Goal: Task Accomplishment & Management: Use online tool/utility

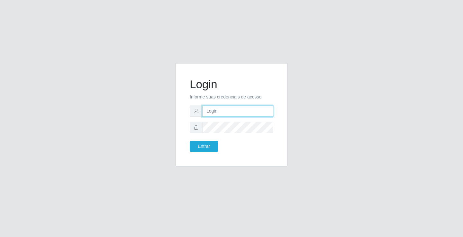
click at [230, 109] on input "text" at bounding box center [237, 111] width 71 height 11
type input "zivaneide@ideal"
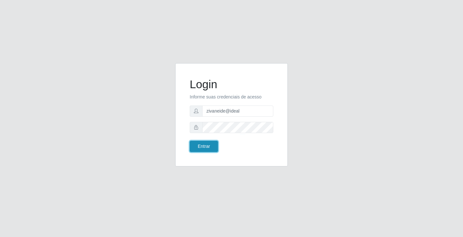
click at [210, 145] on button "Entrar" at bounding box center [204, 146] width 28 height 11
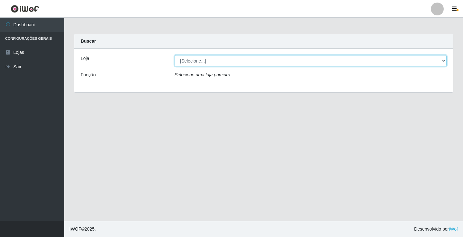
click at [444, 59] on select "[Selecione...] Ideal - Conceição" at bounding box center [310, 60] width 272 height 11
select select "231"
click at [174, 55] on select "[Selecione...] Ideal - Conceição" at bounding box center [310, 60] width 272 height 11
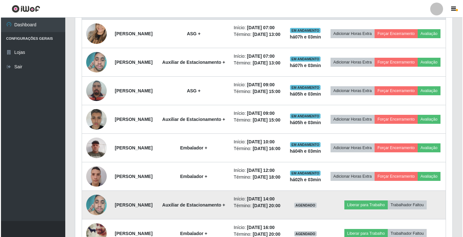
scroll to position [195, 0]
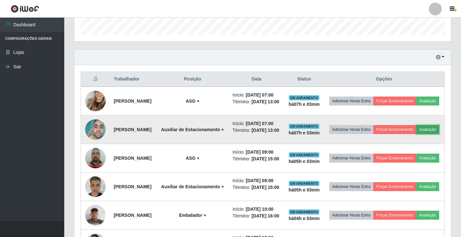
click at [416, 134] on button "Avaliação" at bounding box center [427, 129] width 23 height 9
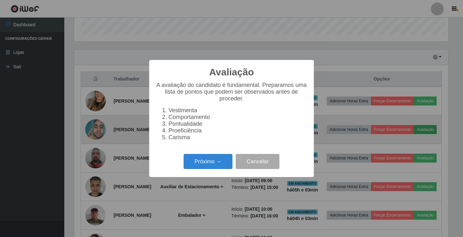
scroll to position [133, 374]
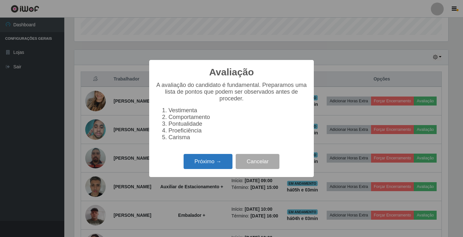
click at [224, 169] on button "Próximo →" at bounding box center [207, 161] width 49 height 15
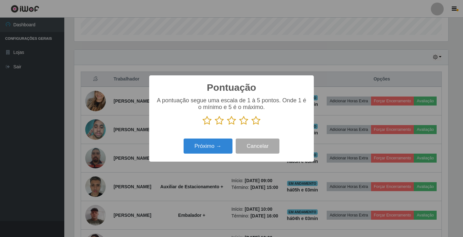
scroll to position [321181, 320940]
click at [256, 123] on icon at bounding box center [255, 121] width 9 height 10
click at [251, 126] on input "radio" at bounding box center [251, 126] width 0 height 0
click at [203, 147] on button "Próximo →" at bounding box center [207, 146] width 49 height 15
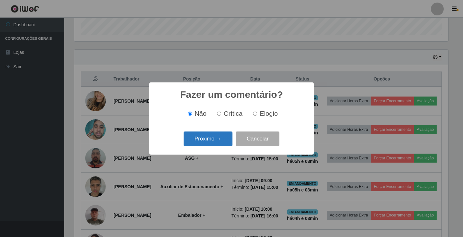
click at [203, 141] on button "Próximo →" at bounding box center [207, 139] width 49 height 15
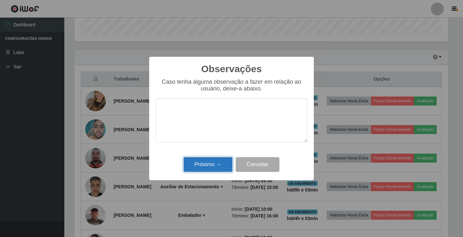
click at [204, 159] on button "Próximo →" at bounding box center [207, 164] width 49 height 15
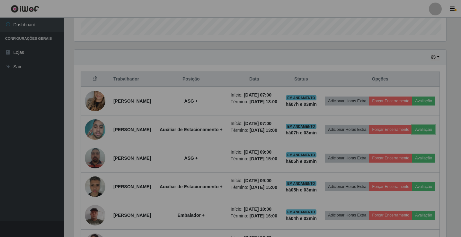
scroll to position [133, 377]
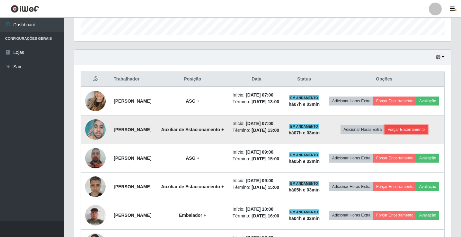
click at [421, 134] on button "Forçar Encerramento" at bounding box center [406, 129] width 43 height 9
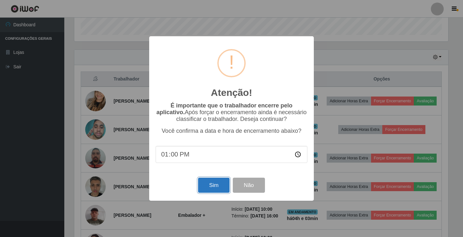
click at [211, 186] on button "Sim" at bounding box center [213, 185] width 31 height 15
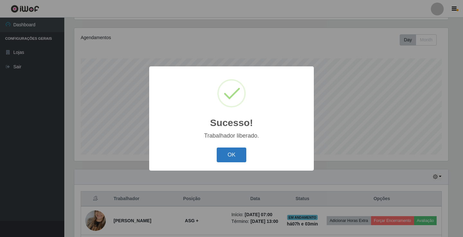
click at [238, 153] on button "OK" at bounding box center [232, 155] width 30 height 15
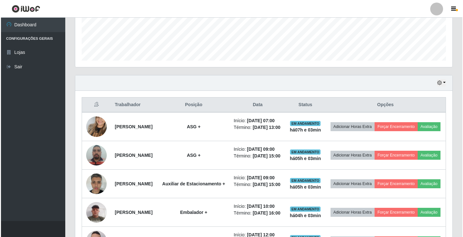
scroll to position [171, 0]
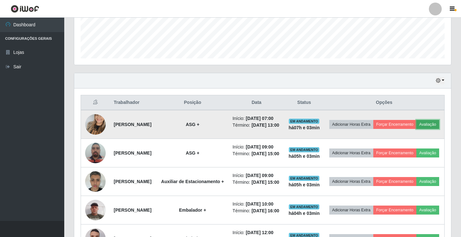
click at [416, 129] on button "Avaliação" at bounding box center [427, 124] width 23 height 9
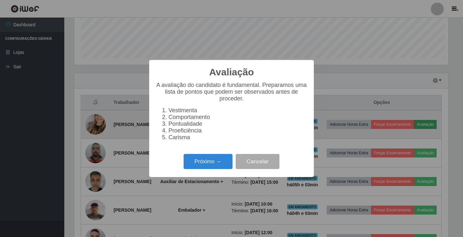
scroll to position [133, 374]
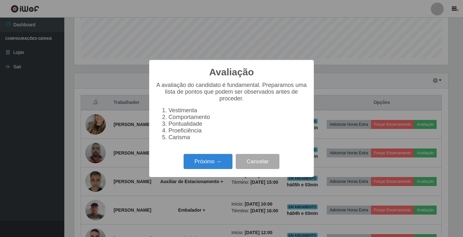
click at [233, 164] on div "Próximo → Cancelar" at bounding box center [232, 162] width 152 height 18
click at [232, 164] on button "Próximo →" at bounding box center [207, 161] width 49 height 15
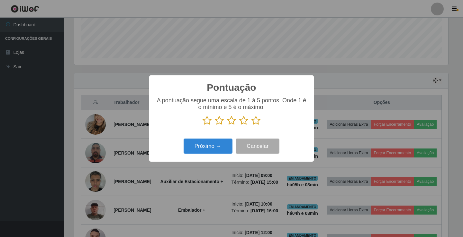
scroll to position [321181, 320940]
click at [258, 124] on icon at bounding box center [255, 121] width 9 height 10
click at [251, 126] on input "radio" at bounding box center [251, 126] width 0 height 0
click at [225, 146] on button "Próximo →" at bounding box center [207, 146] width 49 height 15
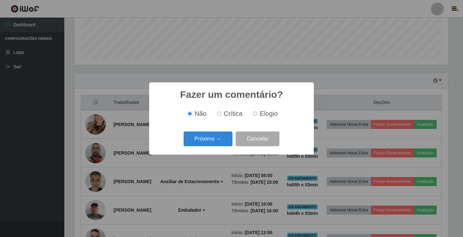
click at [225, 146] on button "Próximo →" at bounding box center [207, 139] width 49 height 15
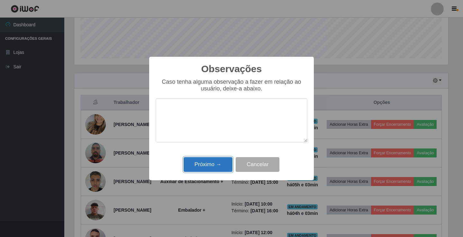
click at [225, 167] on button "Próximo →" at bounding box center [207, 164] width 49 height 15
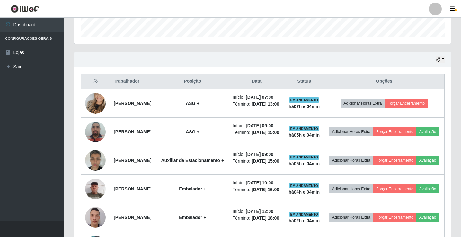
scroll to position [203, 0]
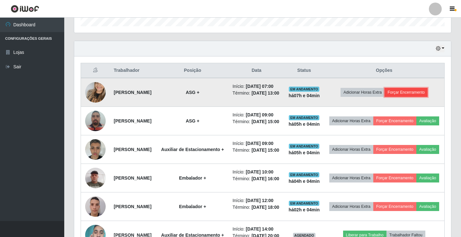
click at [414, 96] on button "Forçar Encerramento" at bounding box center [406, 92] width 43 height 9
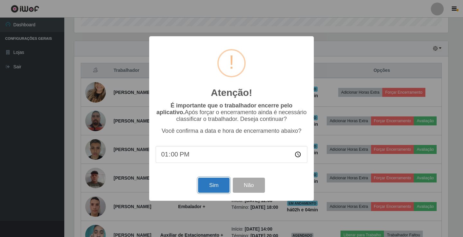
click at [204, 189] on button "Sim" at bounding box center [213, 185] width 31 height 15
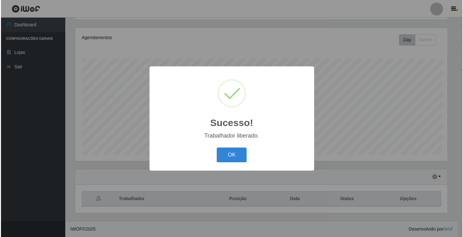
scroll to position [0, 0]
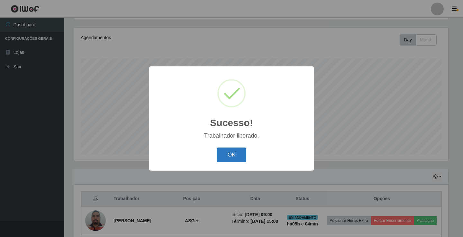
click at [223, 155] on button "OK" at bounding box center [232, 155] width 30 height 15
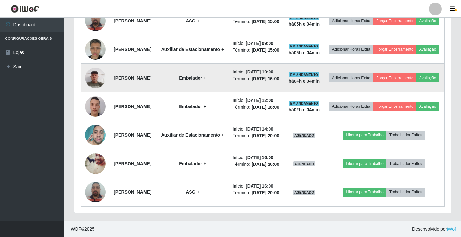
scroll to position [300, 0]
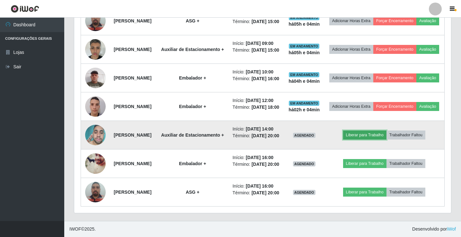
click at [359, 140] on button "Liberar para Trabalho" at bounding box center [364, 135] width 43 height 9
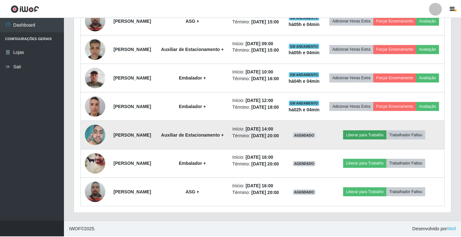
scroll to position [133, 374]
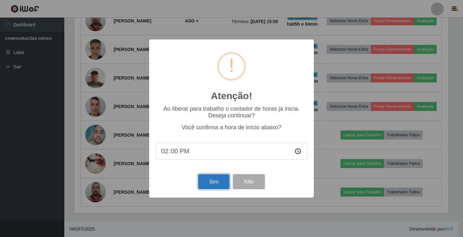
click at [212, 181] on button "Sim" at bounding box center [213, 181] width 31 height 15
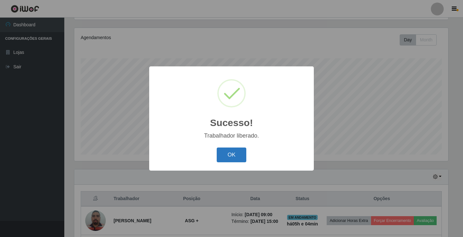
click at [241, 157] on button "OK" at bounding box center [232, 155] width 30 height 15
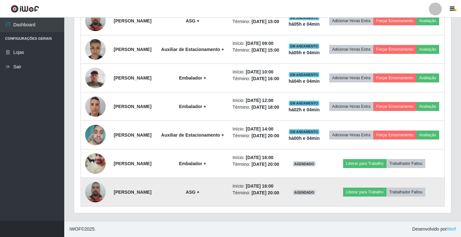
scroll to position [356, 0]
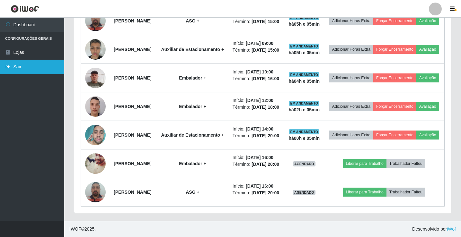
click at [30, 67] on link "Sair" at bounding box center [32, 67] width 64 height 14
